Goal: Task Accomplishment & Management: Complete application form

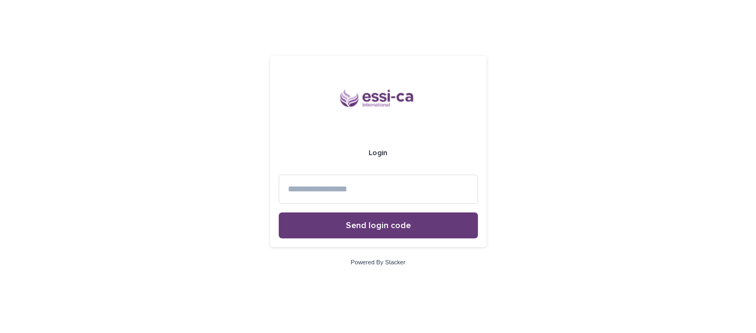
click at [327, 198] on input at bounding box center [378, 189] width 199 height 29
type input "**********"
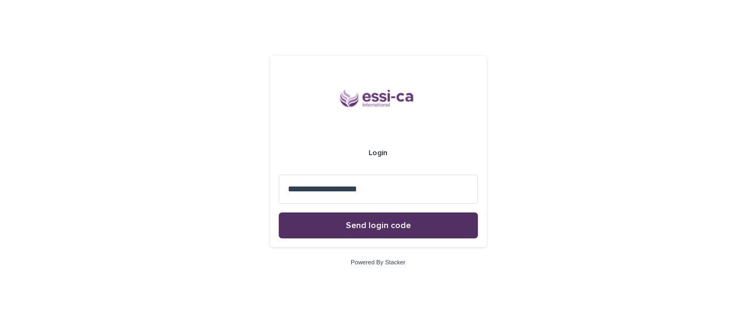
click at [389, 226] on span "Send login code" at bounding box center [378, 225] width 65 height 9
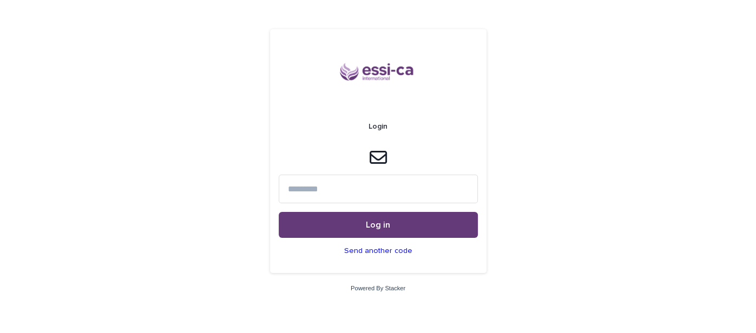
click at [350, 192] on input at bounding box center [378, 189] width 199 height 29
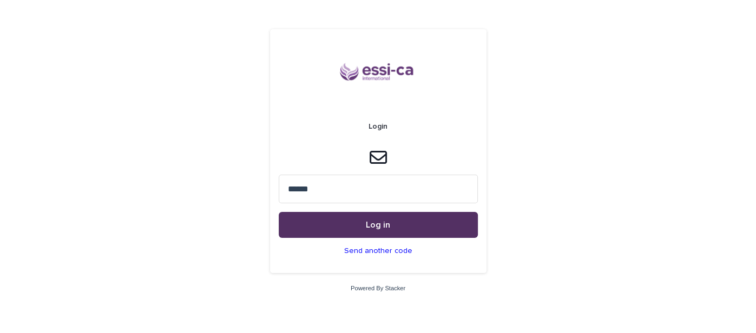
type input "******"
click at [325, 222] on button "Log in" at bounding box center [378, 225] width 199 height 26
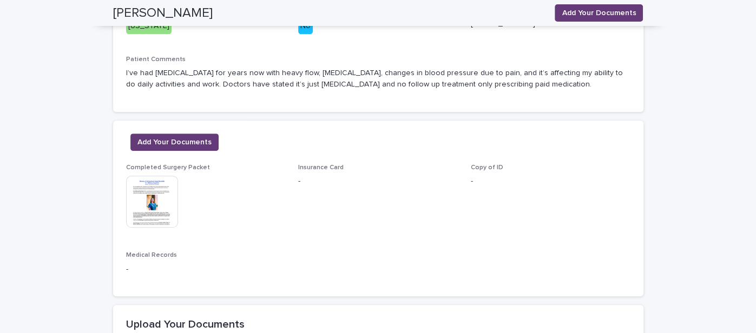
scroll to position [270, 0]
click at [198, 149] on button "Add Your Documents" at bounding box center [174, 142] width 88 height 17
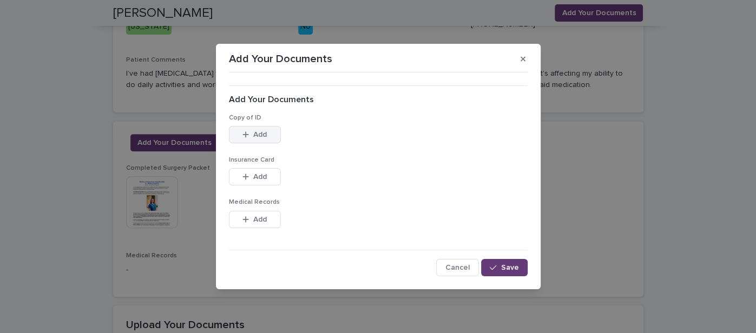
click at [255, 143] on button "Add" at bounding box center [255, 134] width 52 height 17
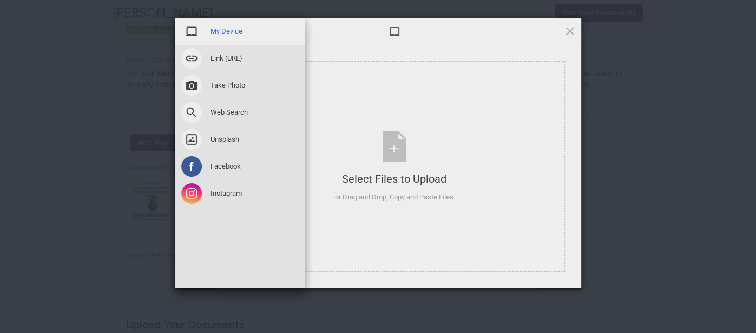
click at [224, 32] on span "My Device" at bounding box center [227, 32] width 32 height 10
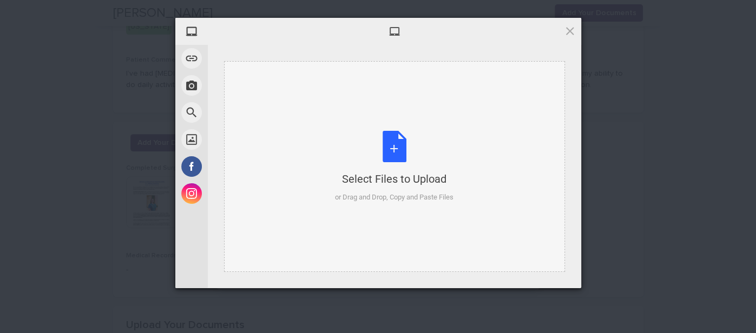
click at [363, 129] on div "Select Files to Upload or Drag and Drop, Copy and Paste Files" at bounding box center [394, 166] width 341 height 211
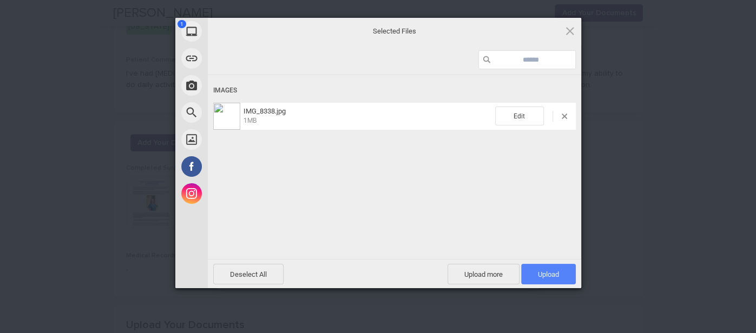
click at [573, 274] on span "Upload 1" at bounding box center [548, 274] width 55 height 21
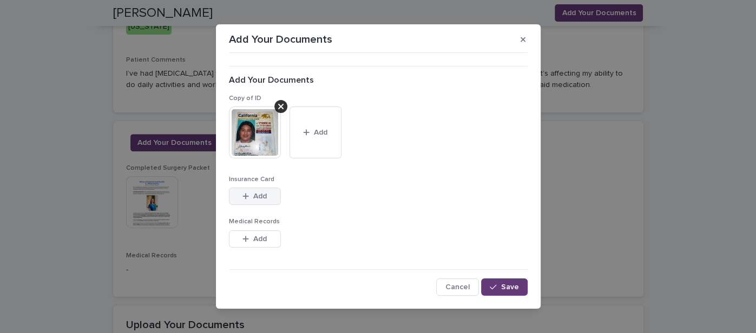
click at [252, 191] on button "Add" at bounding box center [255, 196] width 52 height 17
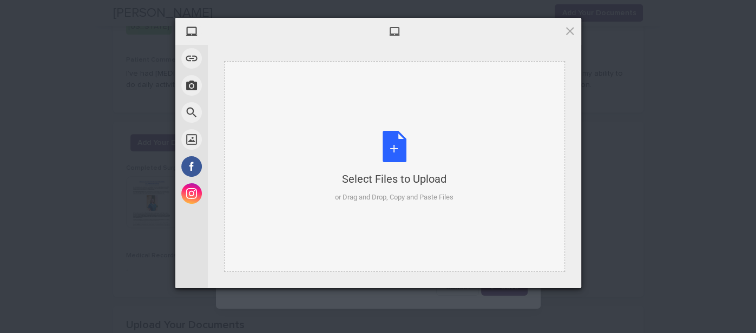
click at [312, 119] on div "Select Files to Upload or Drag and Drop, Copy and Paste Files" at bounding box center [394, 166] width 341 height 211
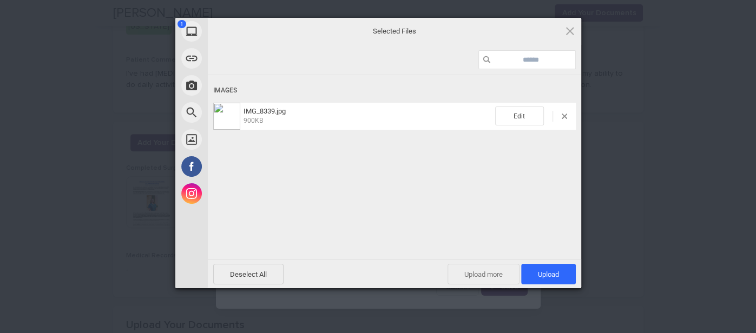
click at [483, 276] on span "Upload more" at bounding box center [484, 274] width 72 height 21
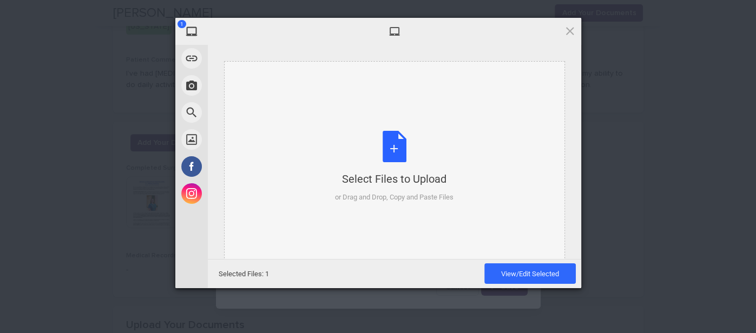
click at [360, 160] on div "Select Files to Upload or Drag and Drop, Copy and Paste Files" at bounding box center [394, 167] width 119 height 72
click at [354, 148] on div "Select Files to Upload or Drag and Drop, Copy and Paste Files" at bounding box center [394, 167] width 119 height 72
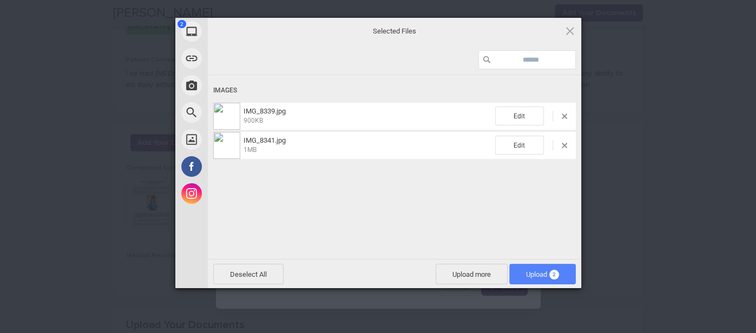
click at [532, 277] on span "Upload 2" at bounding box center [542, 275] width 33 height 8
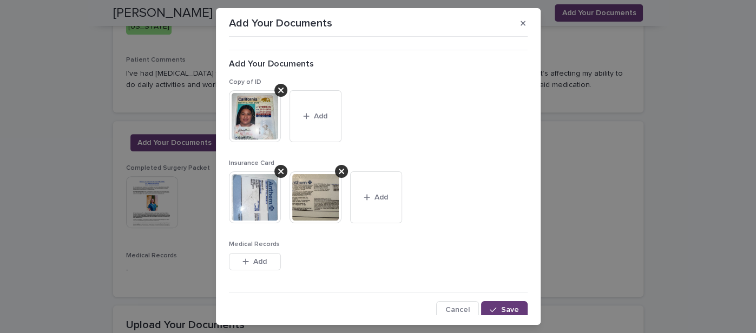
scroll to position [6, 0]
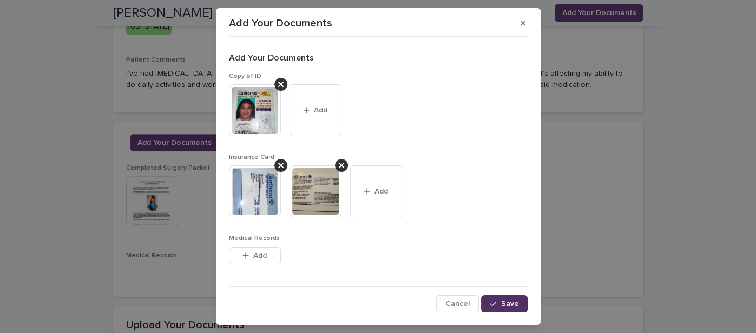
click at [513, 306] on span "Save" at bounding box center [510, 304] width 18 height 8
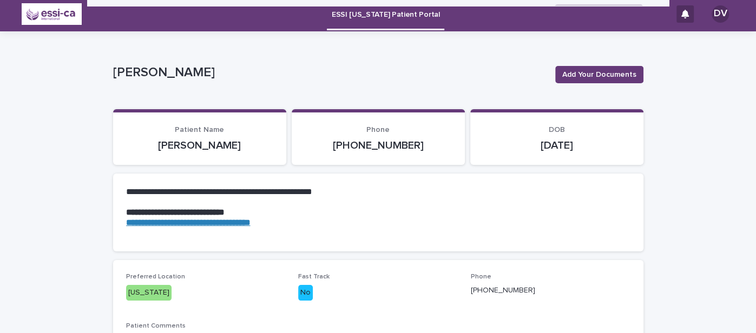
scroll to position [0, 0]
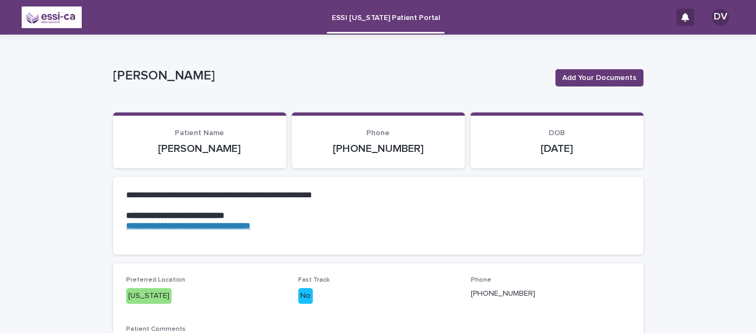
click at [251, 222] on strong "**********" at bounding box center [188, 226] width 124 height 8
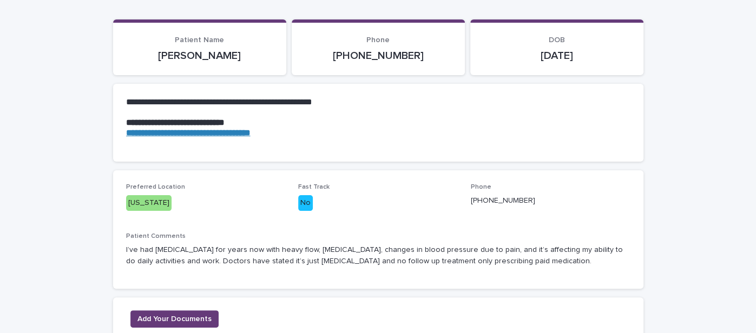
scroll to position [89, 0]
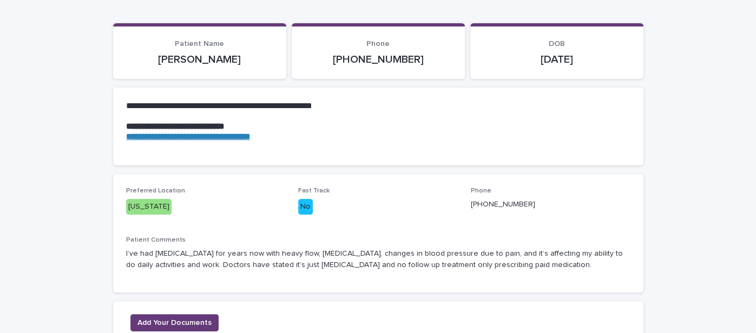
click at [229, 271] on div "Patient Comments I’ve had [MEDICAL_DATA] for years now with heavy flow, [MEDICA…" at bounding box center [378, 258] width 504 height 43
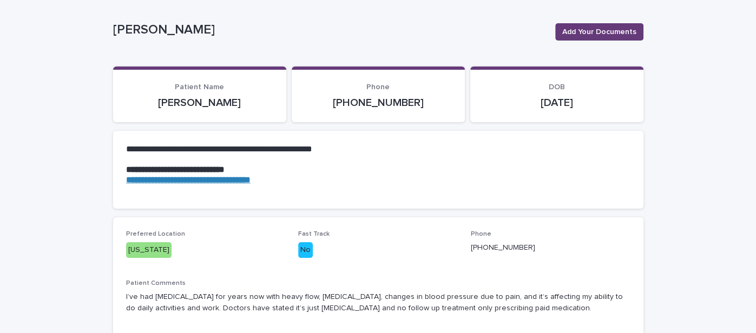
scroll to position [0, 0]
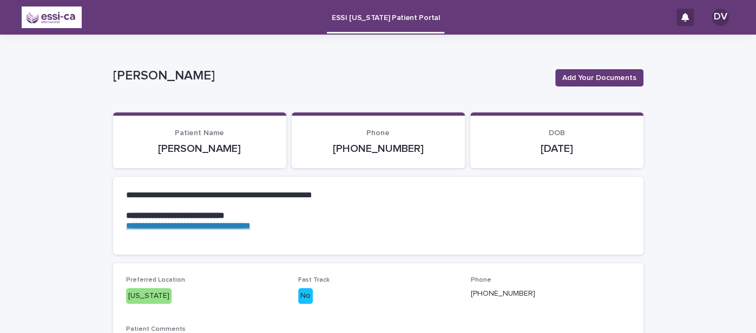
click at [685, 23] on div at bounding box center [685, 17] width 17 height 17
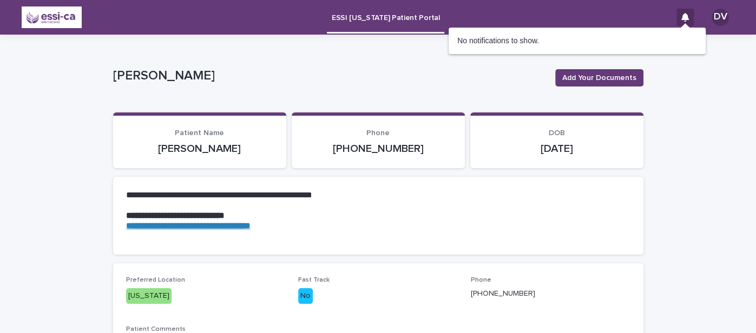
click at [712, 14] on div "DV" at bounding box center [720, 17] width 17 height 17
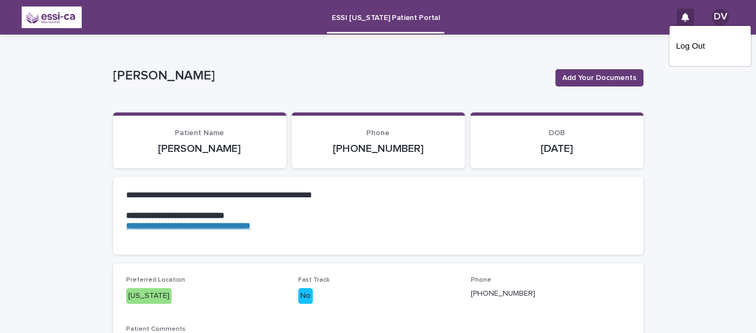
click at [689, 43] on p "Log Out" at bounding box center [710, 46] width 68 height 18
